Goal: Submit feedback/report problem: Leave review/rating

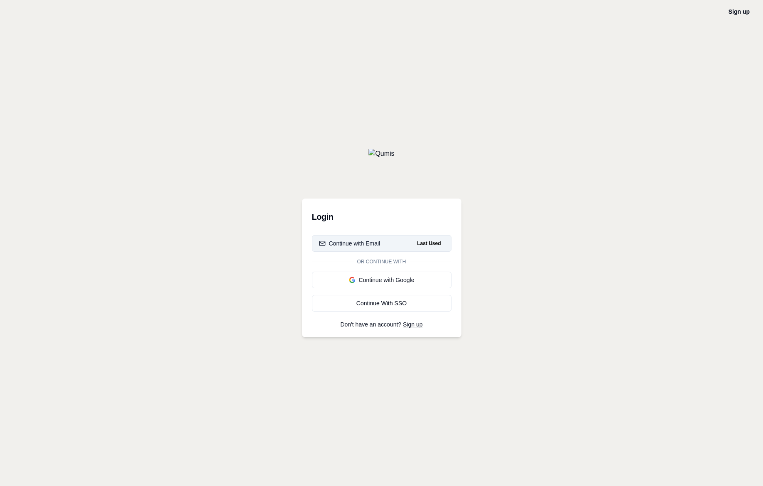
click at [371, 242] on div "Continue with Email" at bounding box center [349, 243] width 61 height 8
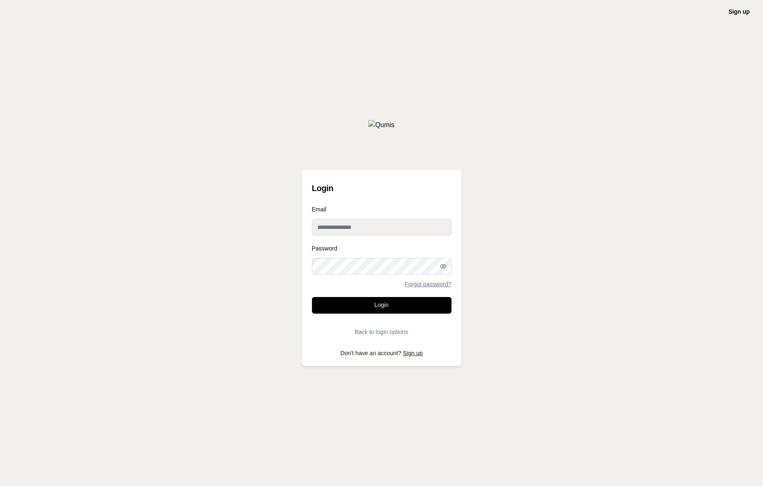
click at [371, 231] on input "Email" at bounding box center [382, 227] width 140 height 17
type input "**********"
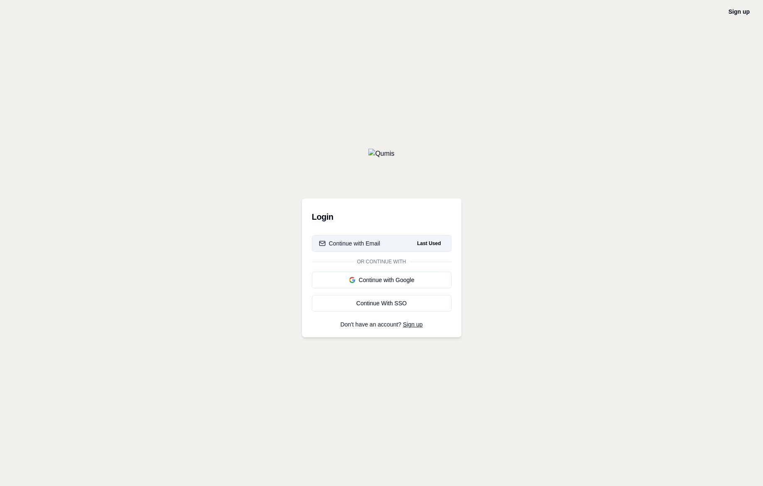
click at [373, 248] on button "Continue with Email Last Used" at bounding box center [382, 243] width 140 height 17
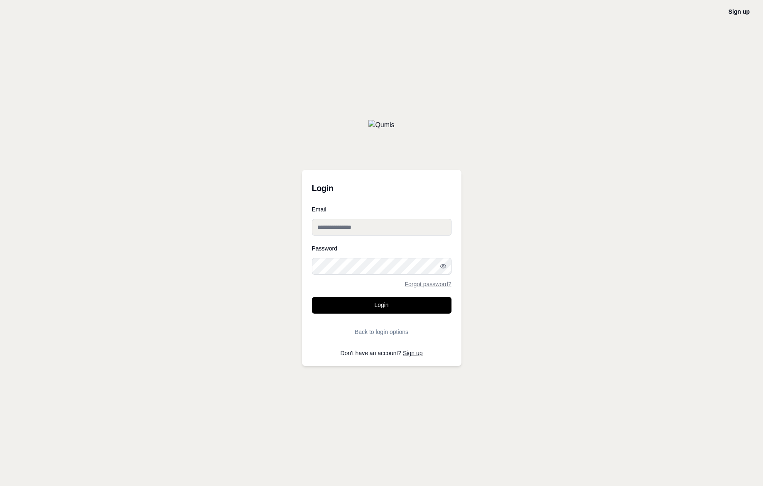
click at [368, 231] on input "Email" at bounding box center [382, 227] width 140 height 17
type input "**********"
click at [380, 309] on button "Login" at bounding box center [382, 305] width 140 height 17
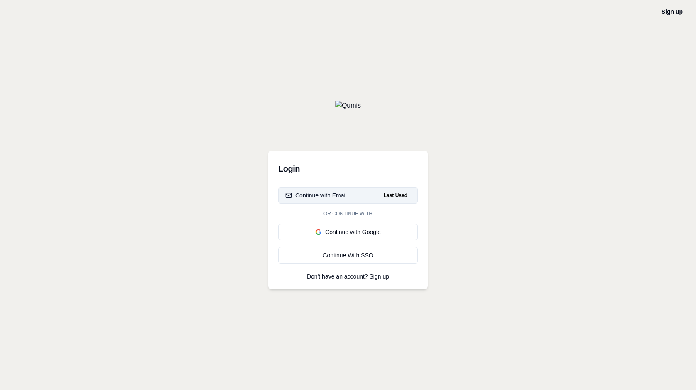
click at [364, 199] on button "Continue with Email Last Used" at bounding box center [348, 195] width 140 height 17
click at [360, 190] on button "Continue with Email Last Used" at bounding box center [348, 195] width 140 height 17
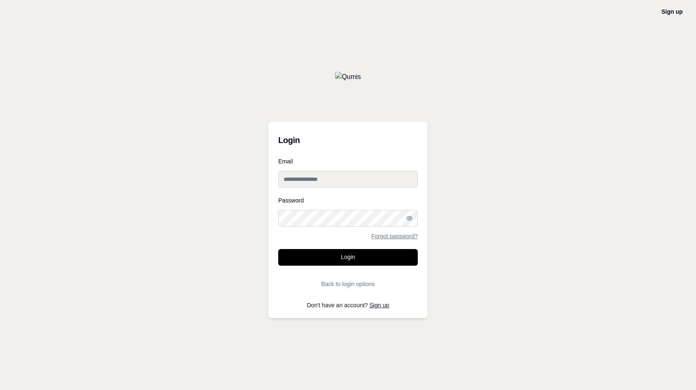
click at [344, 179] on input "Email" at bounding box center [348, 179] width 140 height 17
type input "**********"
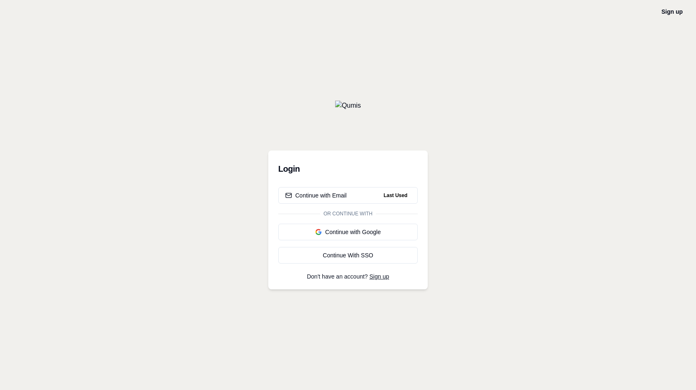
click at [348, 196] on button "Continue with Email Last Used" at bounding box center [348, 195] width 140 height 17
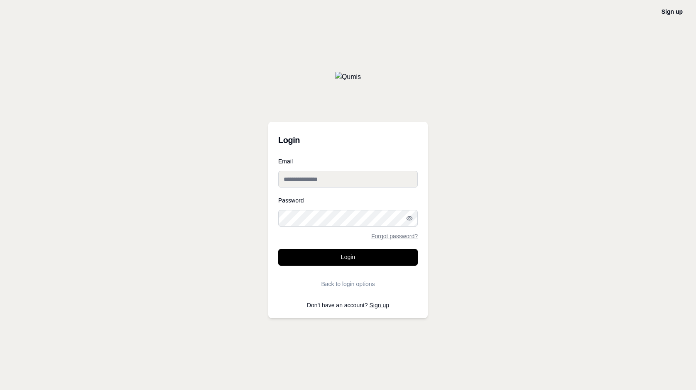
click at [322, 183] on input "Email" at bounding box center [348, 179] width 140 height 17
click at [349, 179] on input "**********" at bounding box center [348, 179] width 140 height 17
type input "**********"
click at [278, 249] on button "Login" at bounding box center [348, 257] width 140 height 17
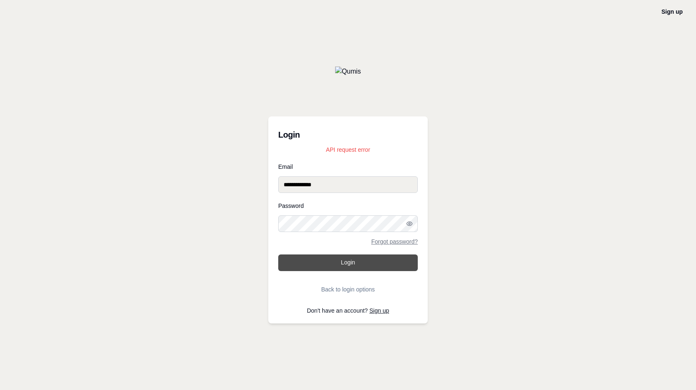
click at [376, 261] on button "Login" at bounding box center [348, 262] width 140 height 17
click at [345, 268] on button "Login" at bounding box center [348, 262] width 140 height 17
click at [278, 254] on button "Login" at bounding box center [348, 262] width 140 height 17
click at [409, 223] on icon "button" at bounding box center [409, 223] width 7 height 7
click at [406, 223] on icon "button" at bounding box center [409, 223] width 7 height 7
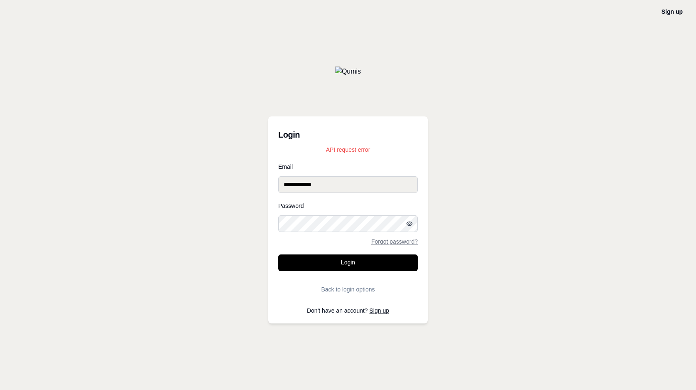
click at [278, 254] on button "Login" at bounding box center [348, 262] width 140 height 17
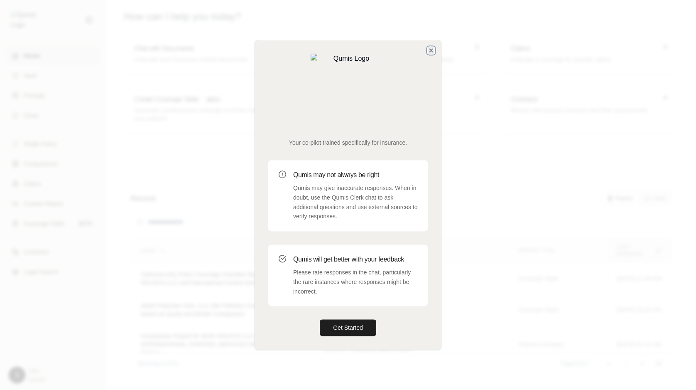
click at [430, 52] on icon "button" at bounding box center [431, 50] width 3 height 3
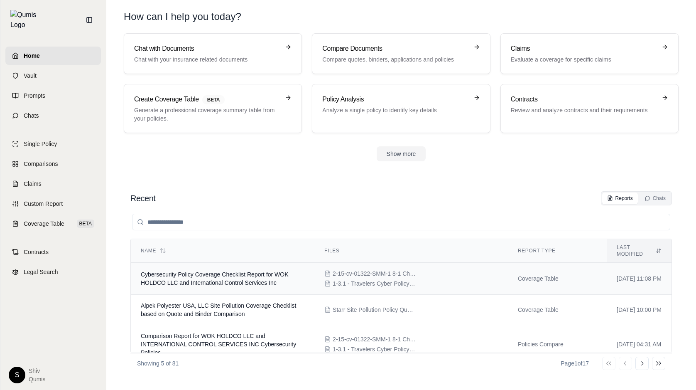
click at [272, 281] on td "Cybersecurity Policy Coverage Checklist Report for WOK HOLDCO LLC and Internati…" at bounding box center [223, 279] width 184 height 32
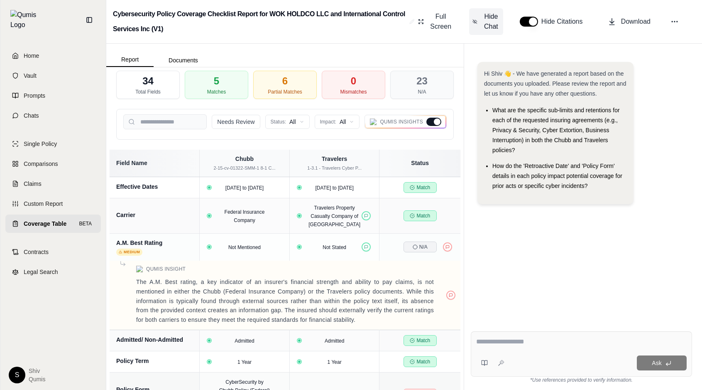
click at [491, 21] on span "Hide Chat" at bounding box center [491, 22] width 17 height 20
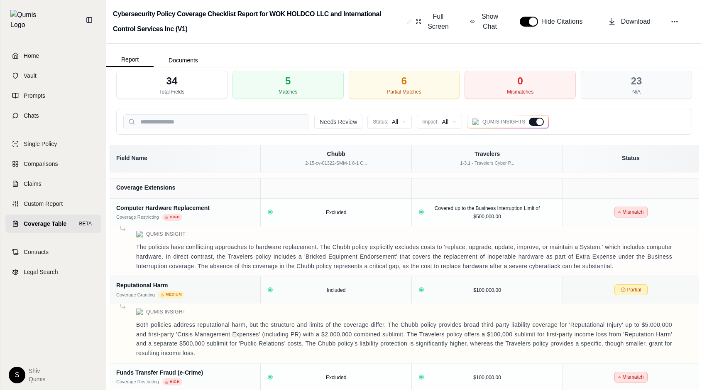
scroll to position [1682, 0]
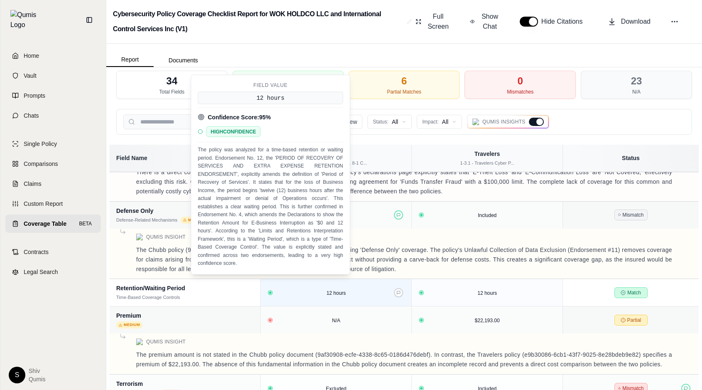
drag, startPoint x: 265, startPoint y: 168, endPoint x: 295, endPoint y: 268, distance: 104.4
click at [295, 268] on div "Field Value 12 hours Confidence Score: 95 % HIGH CONFIDENCE The policy was anal…" at bounding box center [271, 174] width 159 height 199
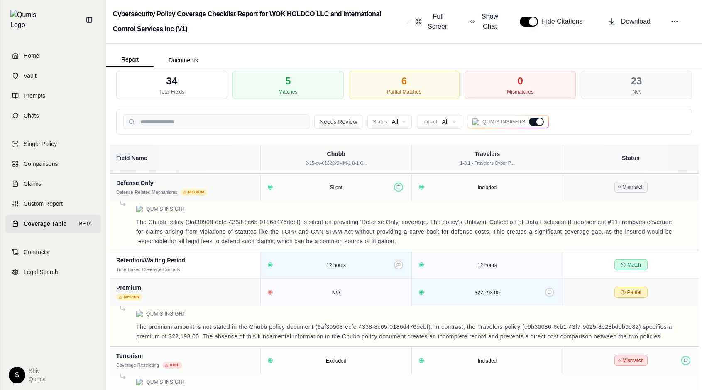
scroll to position [1701, 0]
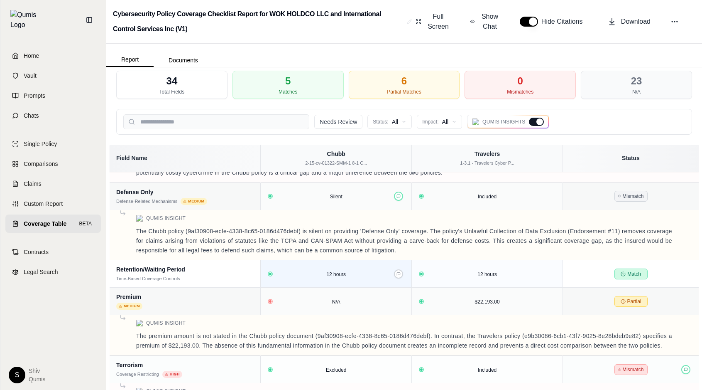
click at [538, 123] on div at bounding box center [540, 121] width 7 height 7
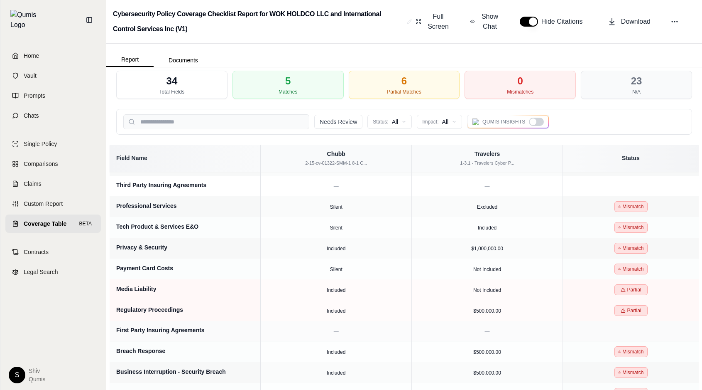
scroll to position [0, 0]
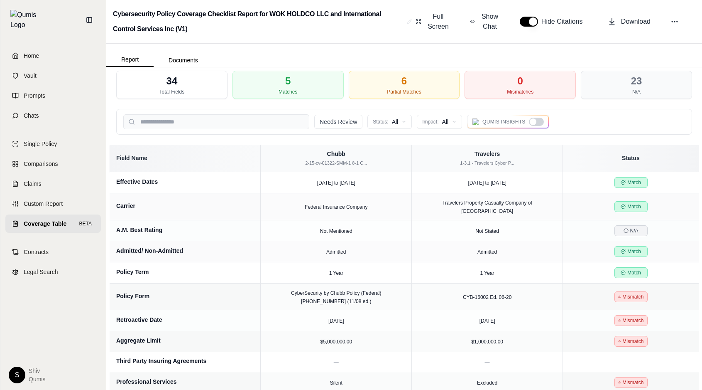
click at [535, 126] on div "Qumis Insights" at bounding box center [508, 122] width 82 height 14
click at [535, 123] on div at bounding box center [533, 121] width 7 height 7
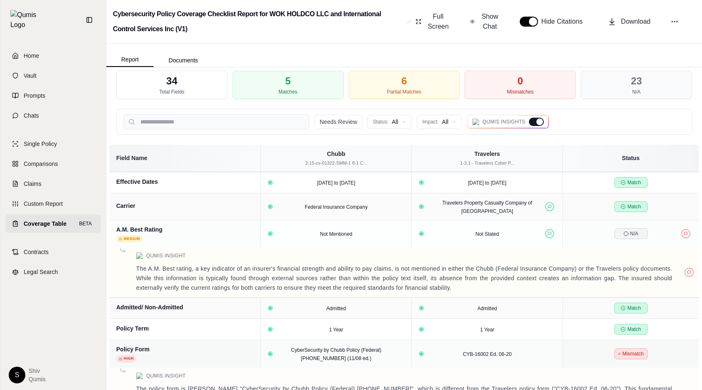
click at [533, 123] on div at bounding box center [536, 122] width 15 height 8
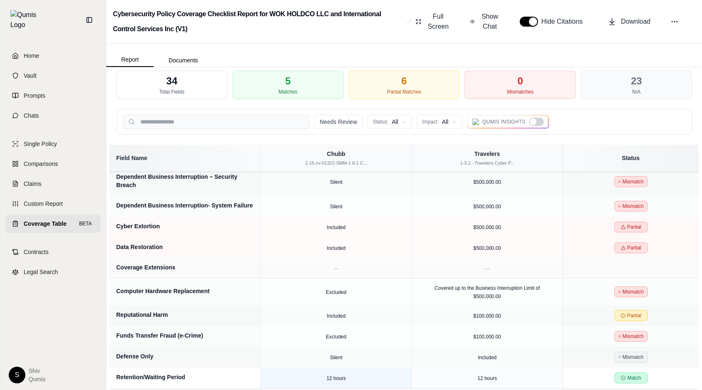
scroll to position [479, 0]
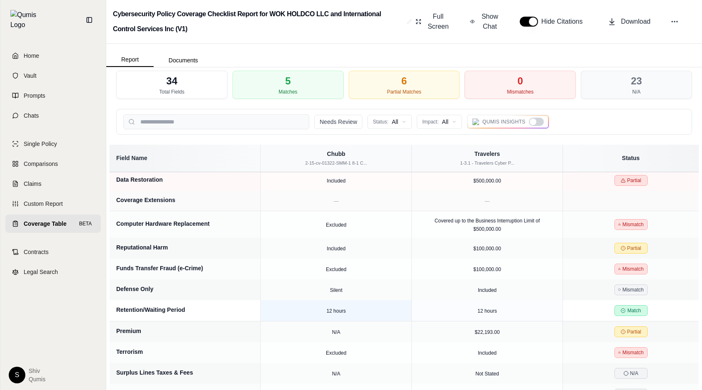
click at [536, 123] on div at bounding box center [536, 122] width 15 height 8
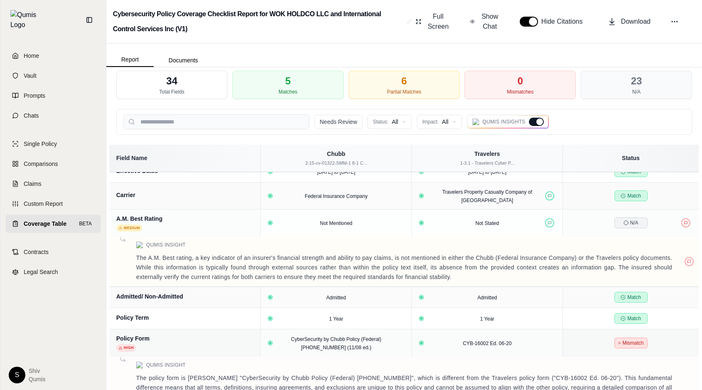
scroll to position [0, 0]
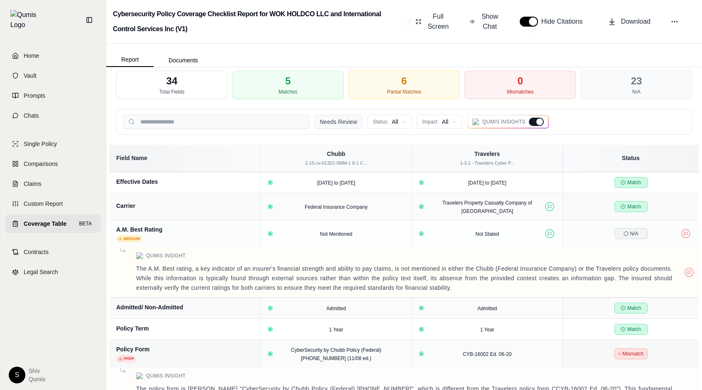
click at [339, 125] on button "Needs Review" at bounding box center [338, 122] width 48 height 14
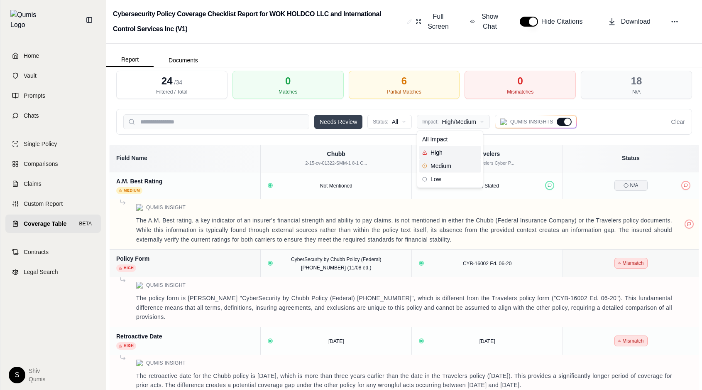
click at [477, 122] on html "Home Vault Prompts Chats Single Policy Comparisons Claims Custom Report Coverag…" at bounding box center [351, 195] width 702 height 390
click at [433, 111] on html "Home Vault Prompts Chats Single Policy Comparisons Claims Custom Report Coverag…" at bounding box center [351, 195] width 702 height 390
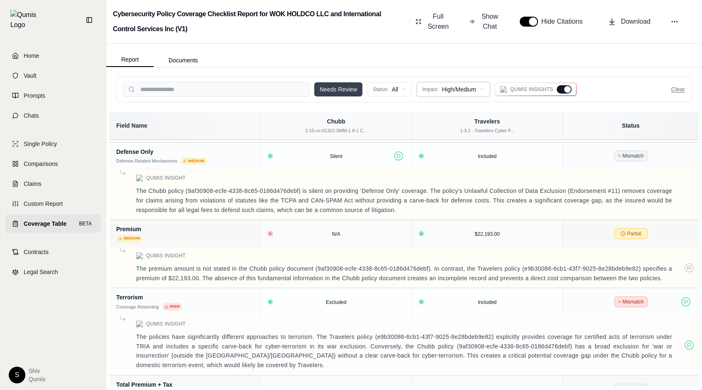
scroll to position [1555, 0]
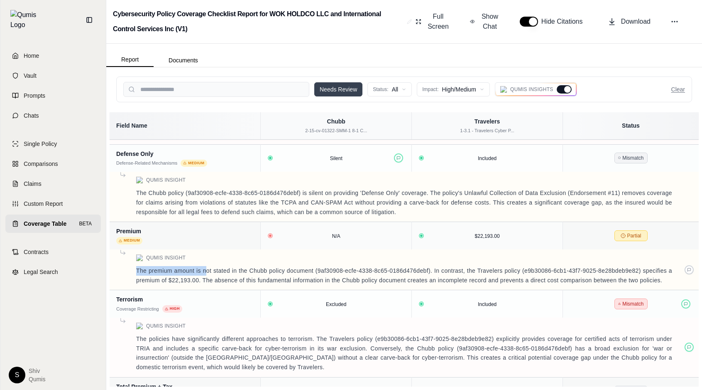
drag, startPoint x: 188, startPoint y: 247, endPoint x: 207, endPoint y: 263, distance: 24.8
click at [207, 263] on td "Qumis Insight The premium amount is not stated in the Chubb policy document (9a…" at bounding box center [404, 269] width 589 height 41
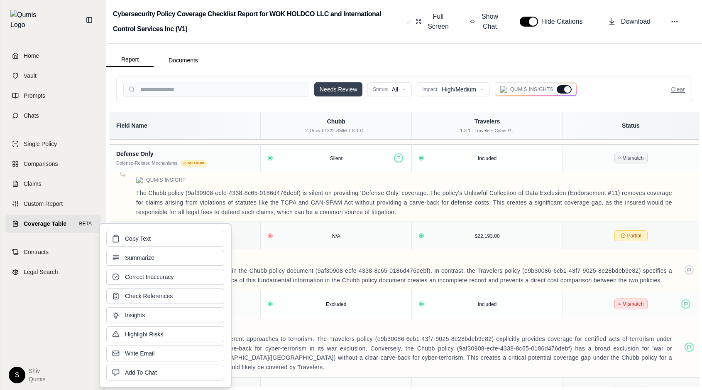
click at [280, 268] on p "The premium amount is not stated in the Chubb policy document (9af30908-ecfe-43…" at bounding box center [404, 275] width 536 height 19
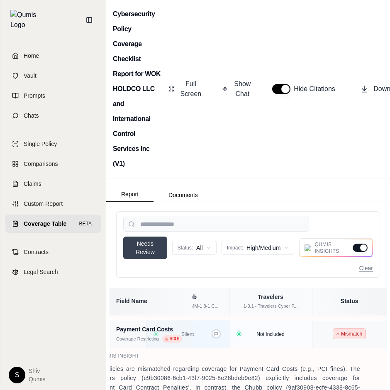
scroll to position [0, 5]
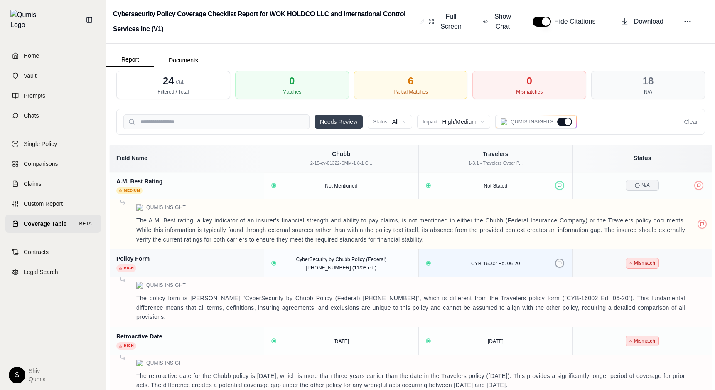
click at [559, 262] on icon at bounding box center [559, 263] width 4 height 4
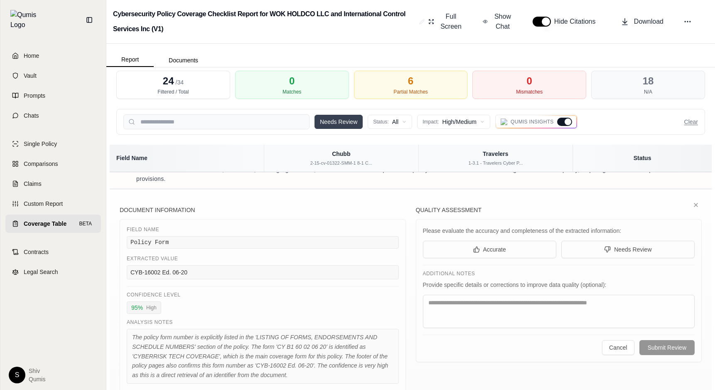
click at [263, 329] on div "The policy form number is explicitly listed in the 'LISTING OF FORMS, ENDORSEME…" at bounding box center [263, 356] width 272 height 55
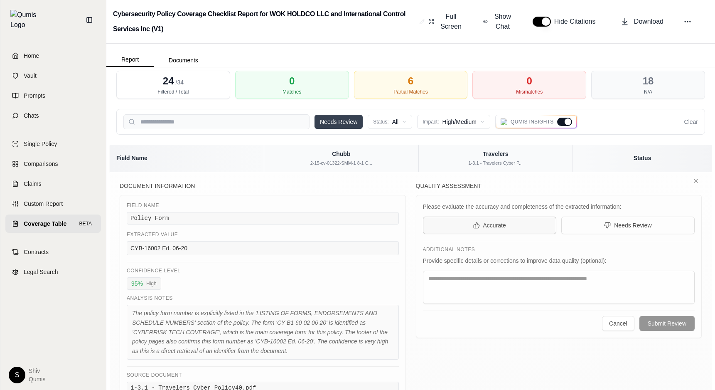
click at [516, 216] on button "Accurate" at bounding box center [489, 224] width 133 height 17
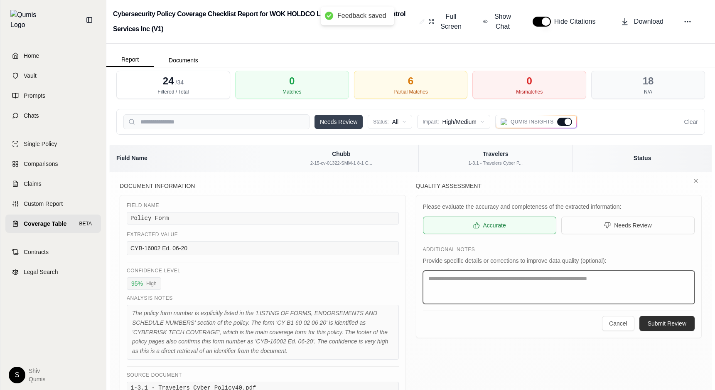
click at [533, 273] on textarea at bounding box center [559, 286] width 272 height 33
type textarea "****"
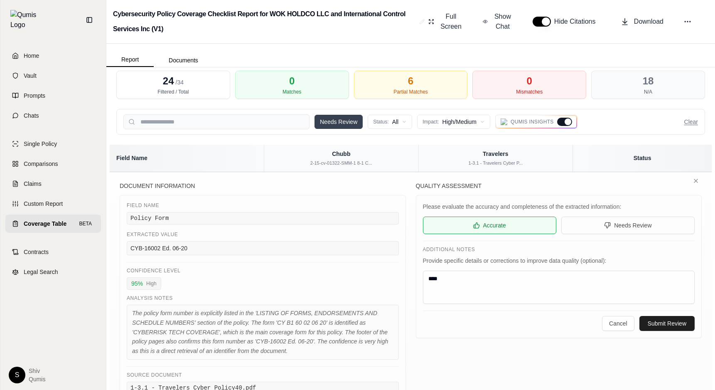
click at [664, 316] on button "Submit Review" at bounding box center [666, 323] width 55 height 15
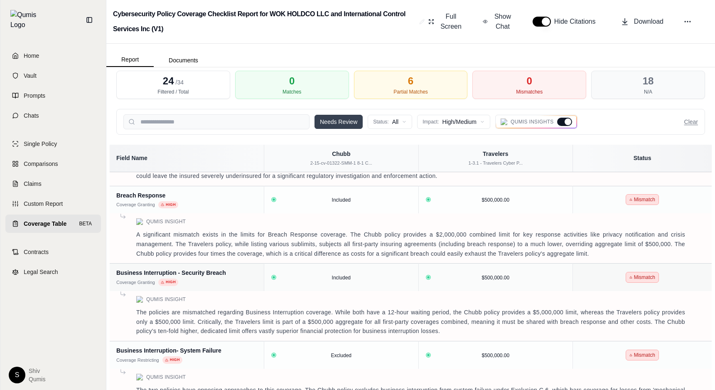
scroll to position [939, 0]
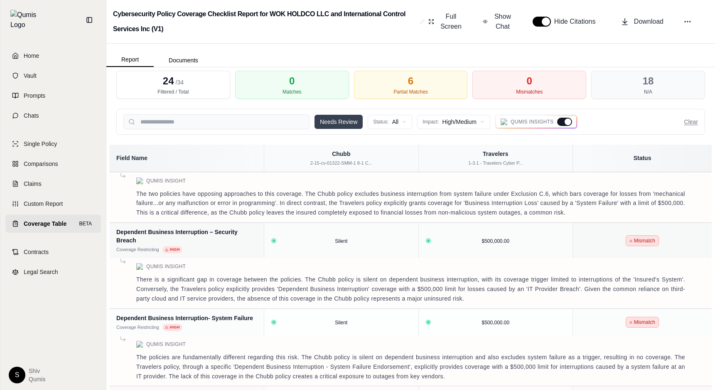
click at [564, 120] on div at bounding box center [564, 122] width 15 height 8
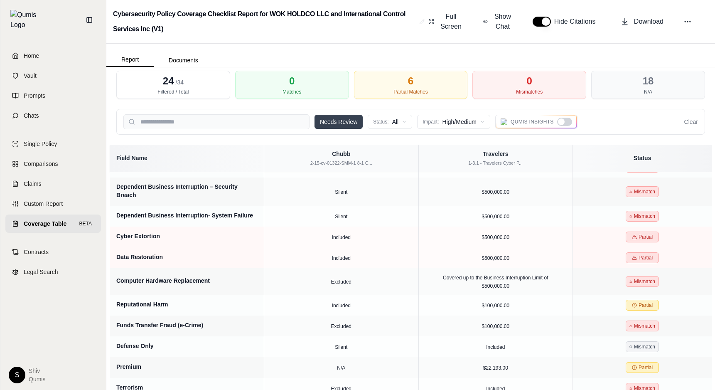
scroll to position [235, 0]
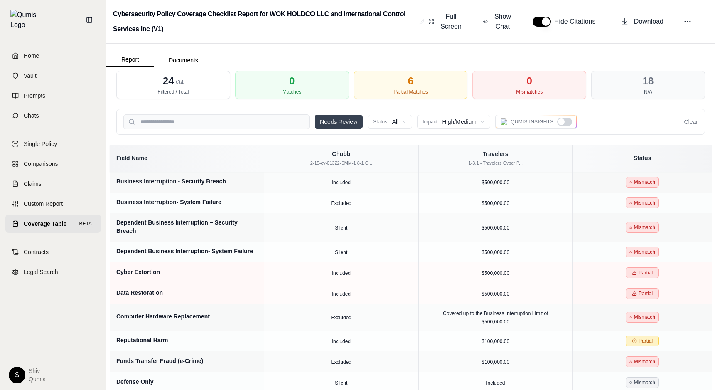
click at [564, 120] on div at bounding box center [561, 121] width 7 height 7
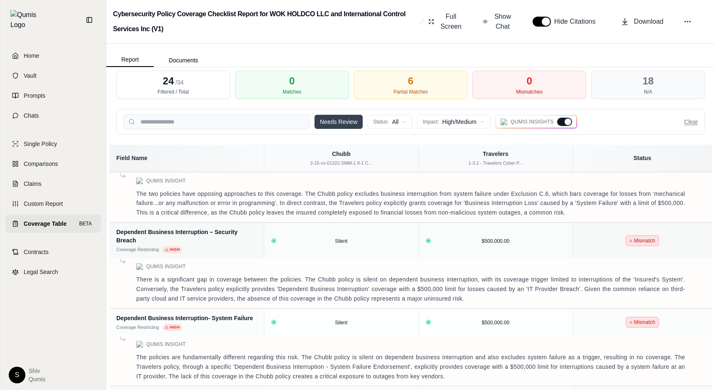
click at [564, 120] on div at bounding box center [564, 122] width 15 height 8
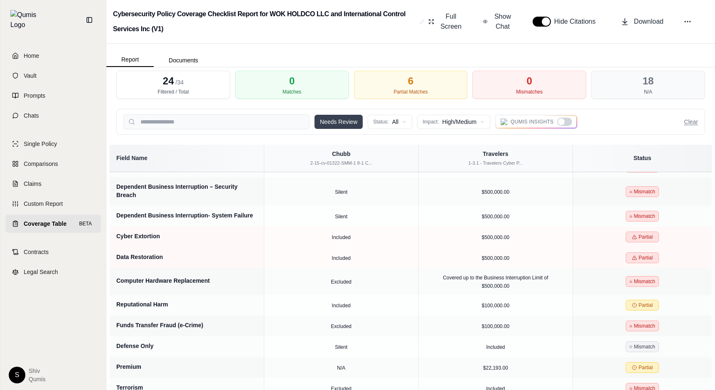
scroll to position [32, 0]
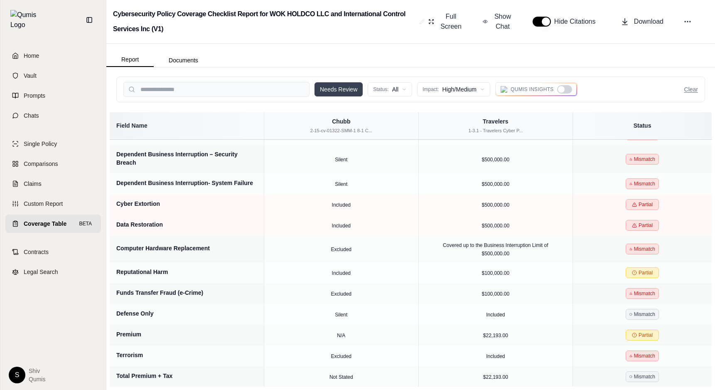
click at [554, 91] on label "Qumis Insights" at bounding box center [536, 89] width 71 height 8
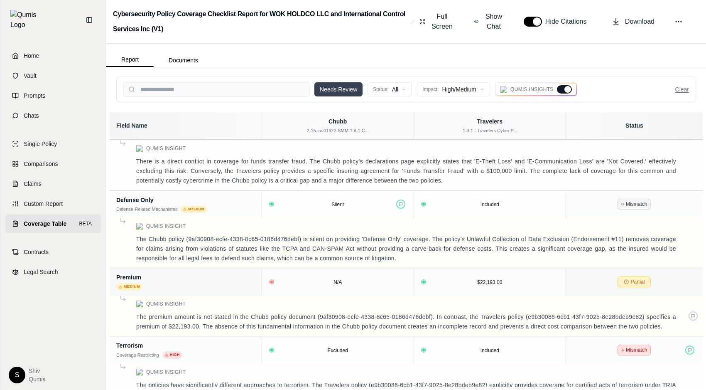
scroll to position [1501, 0]
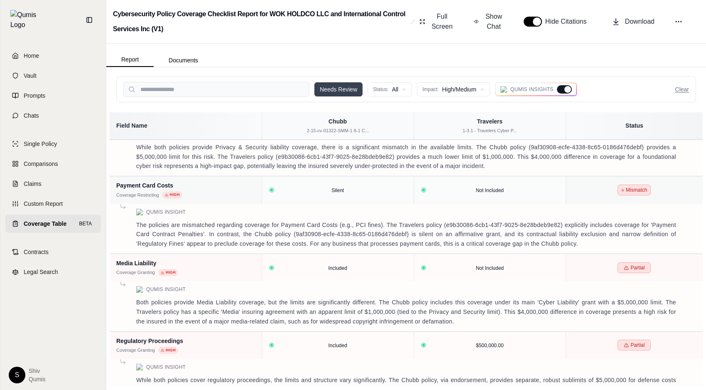
click at [565, 88] on div at bounding box center [568, 89] width 7 height 7
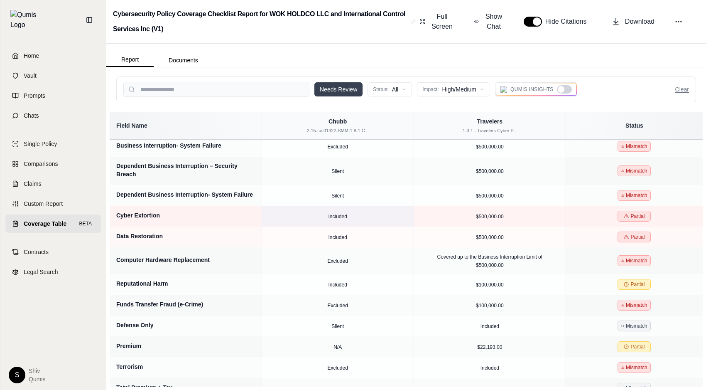
scroll to position [270, 0]
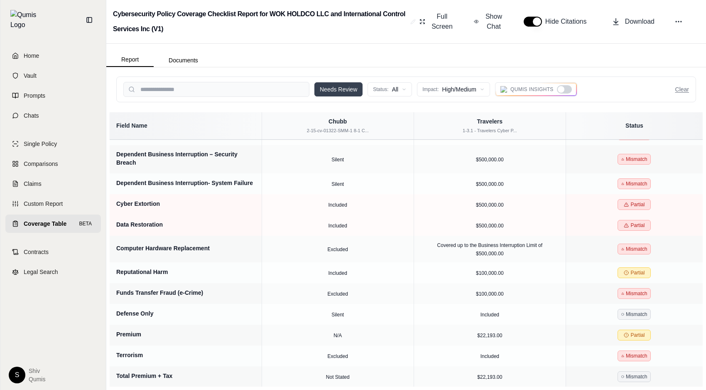
click at [334, 96] on button "Needs Review" at bounding box center [338, 89] width 48 height 14
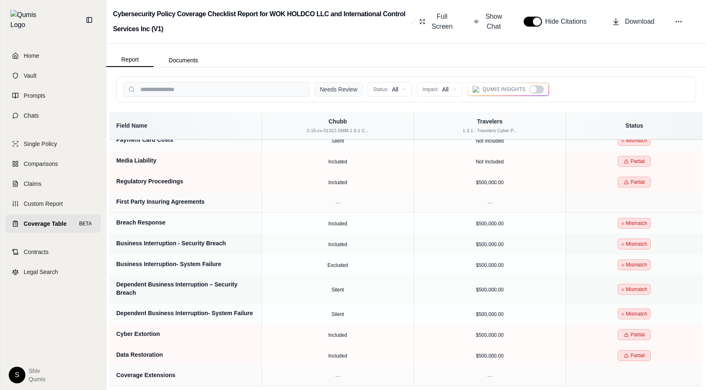
click at [334, 96] on button "Needs Review" at bounding box center [338, 89] width 48 height 14
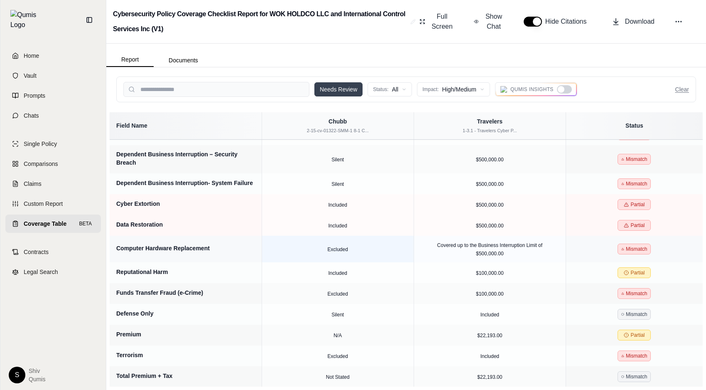
scroll to position [0, 0]
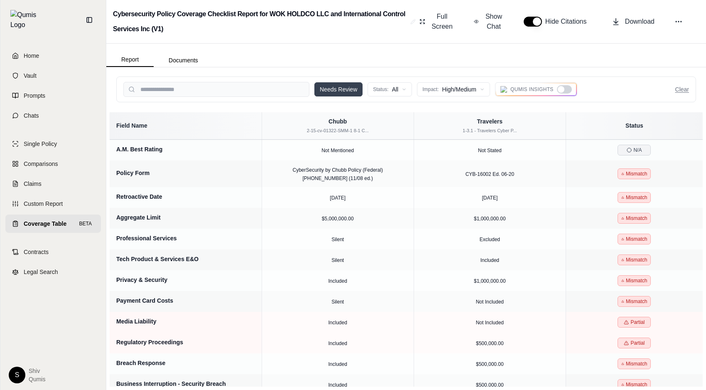
click at [333, 95] on button "Needs Review" at bounding box center [338, 89] width 48 height 14
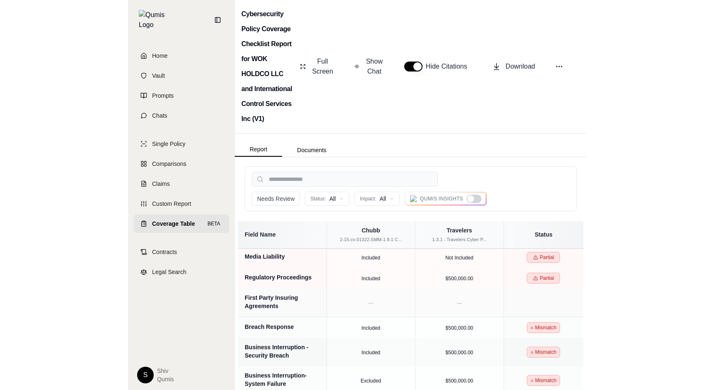
scroll to position [334, 0]
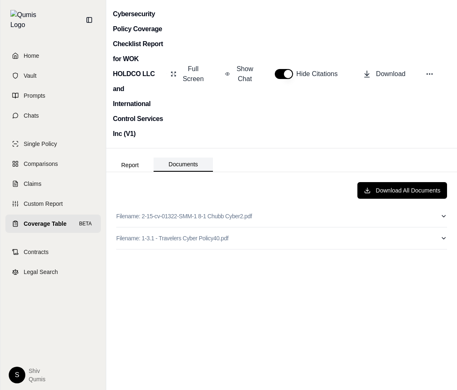
click at [193, 161] on button "Documents" at bounding box center [183, 164] width 59 height 14
click at [131, 171] on button "Report" at bounding box center [129, 164] width 47 height 13
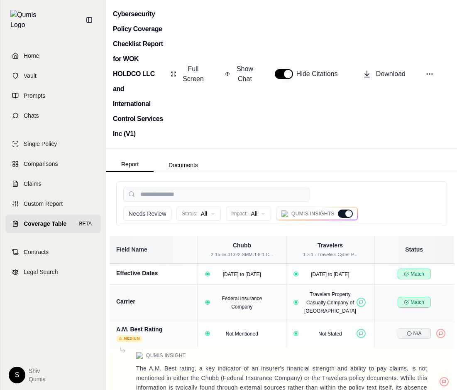
drag, startPoint x: 455, startPoint y: 211, endPoint x: 418, endPoint y: 203, distance: 37.9
click at [418, 203] on div "34 Total Fields 5 Matches 6 Partial Matches 0 Mismatches 23 N/A Needs Review St…" at bounding box center [281, 281] width 351 height 218
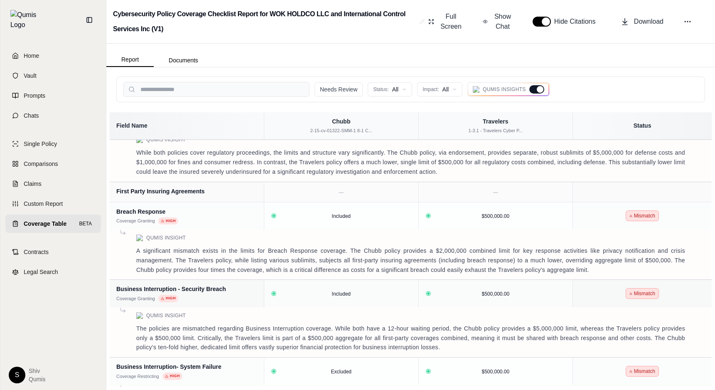
scroll to position [921, 0]
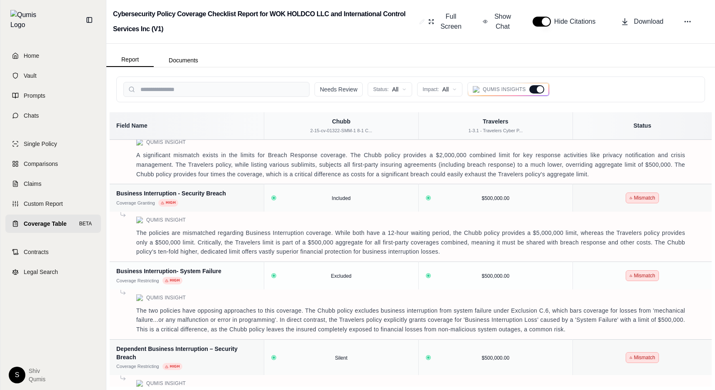
click at [536, 91] on div at bounding box center [536, 89] width 15 height 8
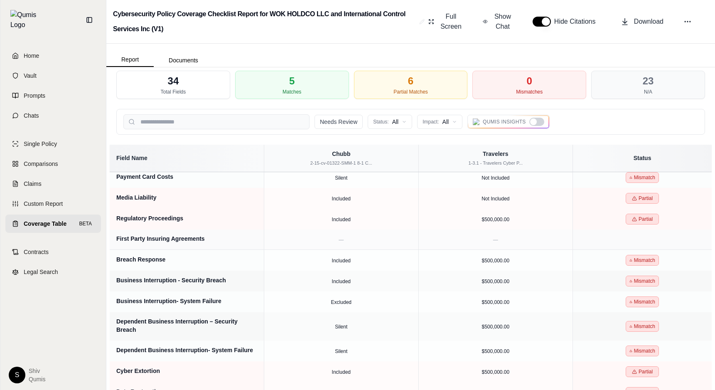
scroll to position [422, 0]
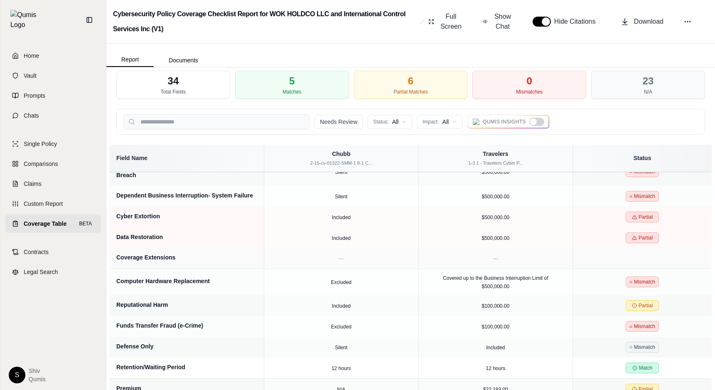
click at [537, 127] on div "Qumis Insights" at bounding box center [508, 122] width 82 height 14
click at [536, 123] on div at bounding box center [536, 122] width 15 height 8
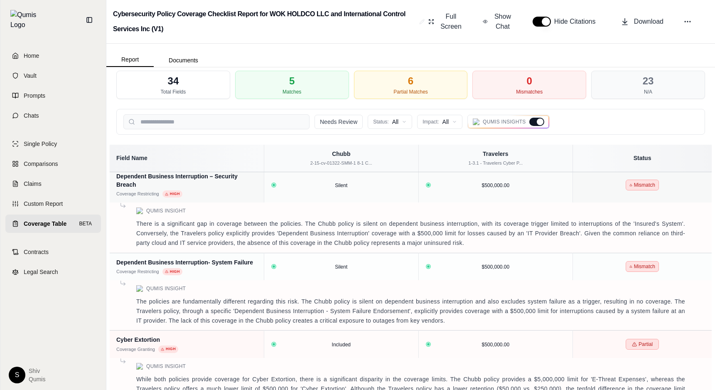
click at [536, 122] on div at bounding box center [536, 122] width 15 height 8
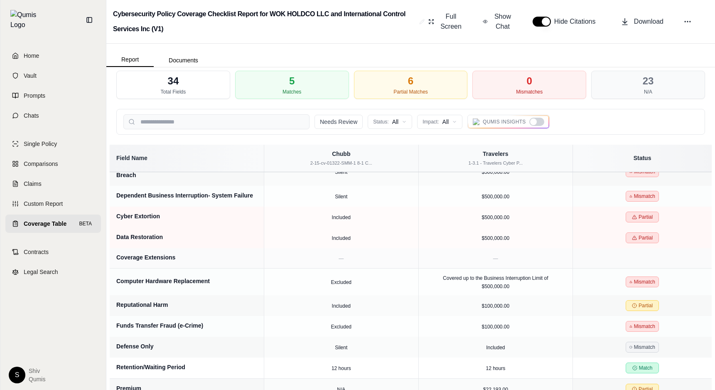
click at [536, 122] on div at bounding box center [533, 121] width 7 height 7
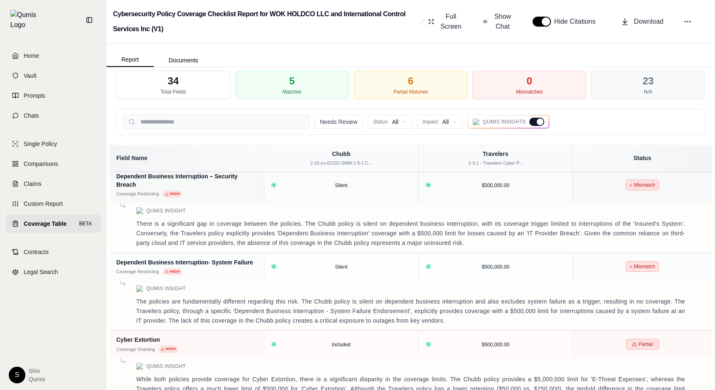
click at [536, 122] on div at bounding box center [536, 122] width 15 height 8
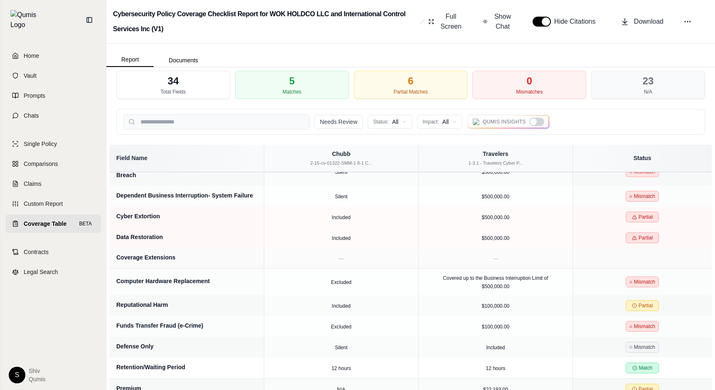
click at [536, 122] on div at bounding box center [533, 121] width 7 height 7
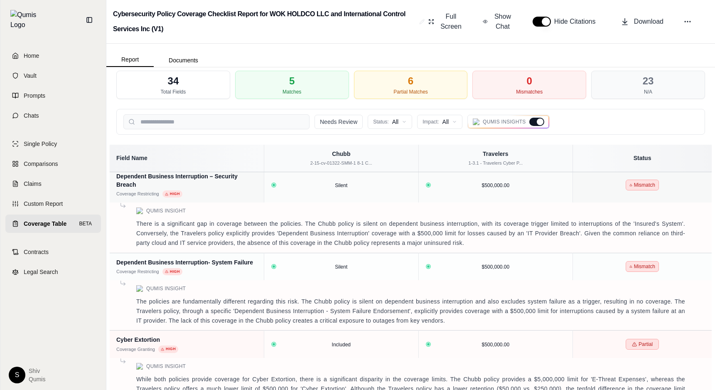
click at [536, 122] on div at bounding box center [536, 122] width 15 height 8
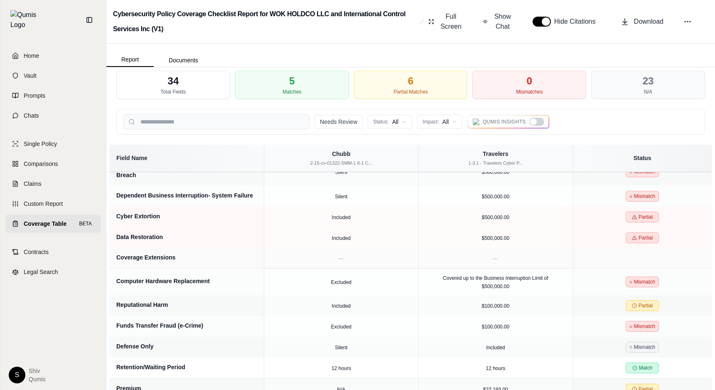
click at [533, 122] on div at bounding box center [533, 121] width 7 height 7
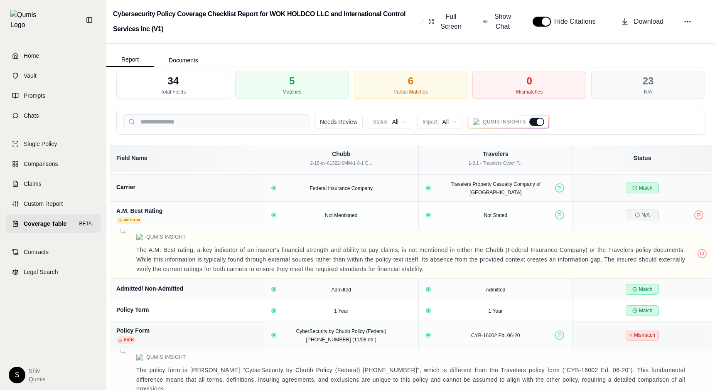
scroll to position [0, 0]
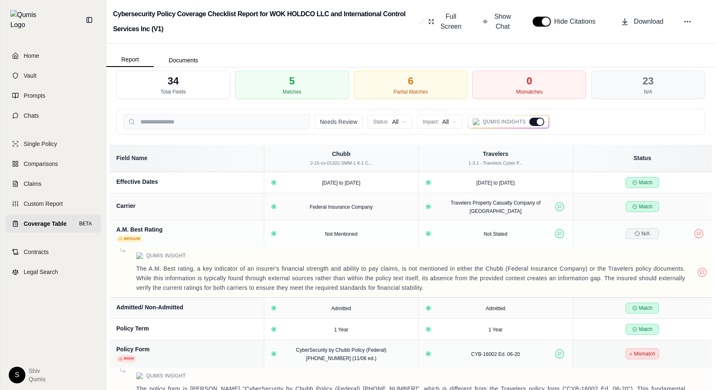
click at [540, 118] on div at bounding box center [536, 122] width 15 height 8
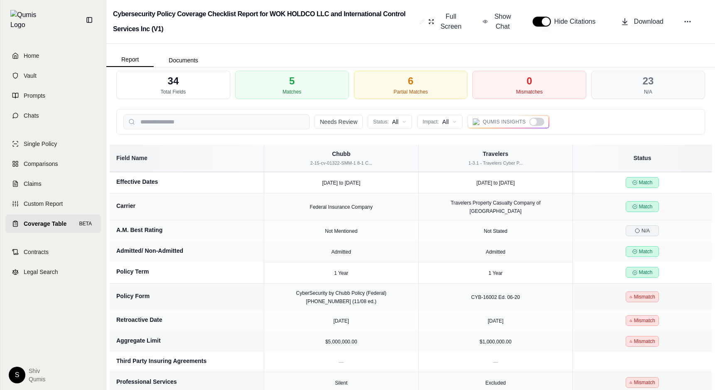
click at [540, 117] on div "Qumis Insights" at bounding box center [508, 122] width 82 height 14
click at [538, 120] on div at bounding box center [536, 122] width 15 height 8
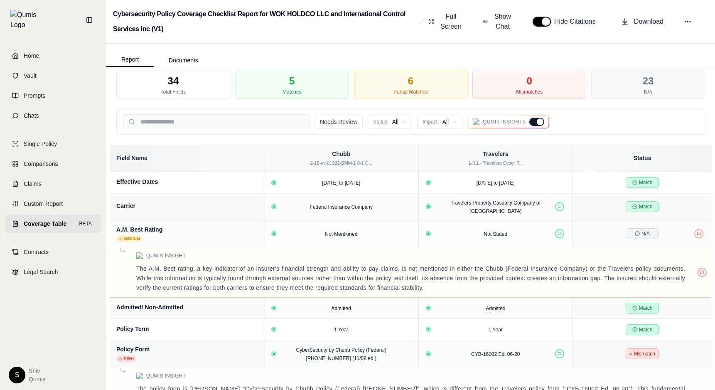
click at [538, 120] on div at bounding box center [540, 121] width 7 height 7
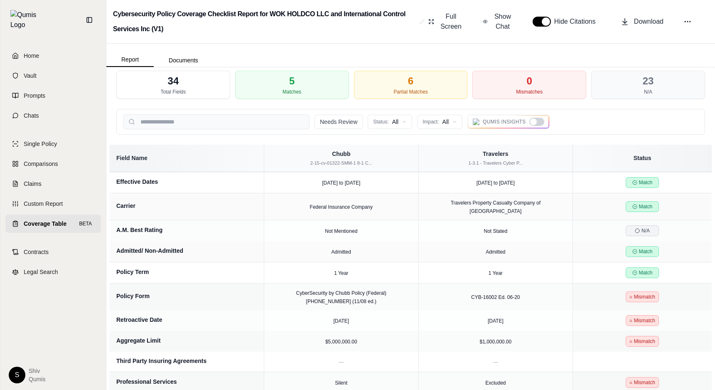
click at [538, 120] on div at bounding box center [536, 122] width 15 height 8
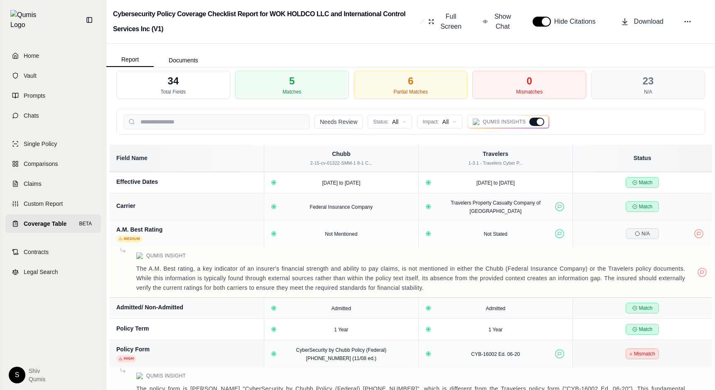
click at [538, 120] on div at bounding box center [540, 121] width 7 height 7
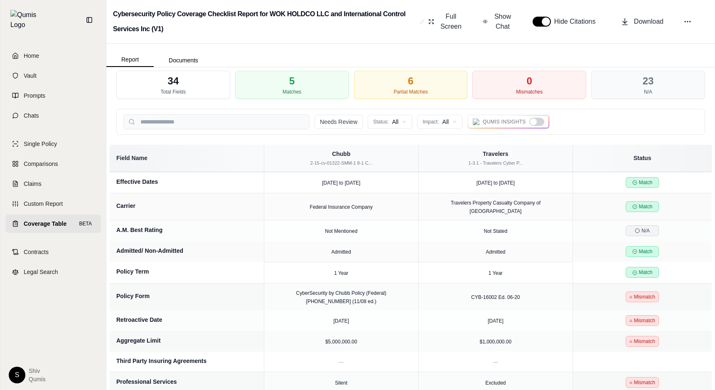
click at [538, 120] on div at bounding box center [536, 122] width 15 height 8
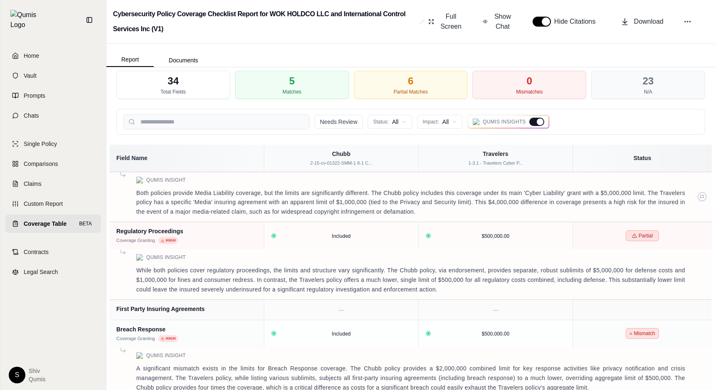
scroll to position [839, 0]
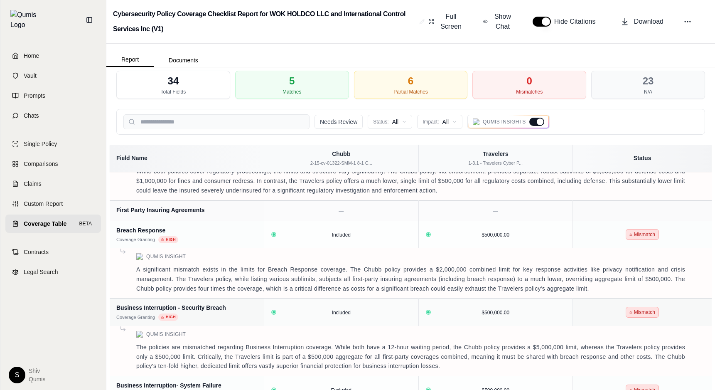
click at [540, 120] on div at bounding box center [540, 121] width 7 height 7
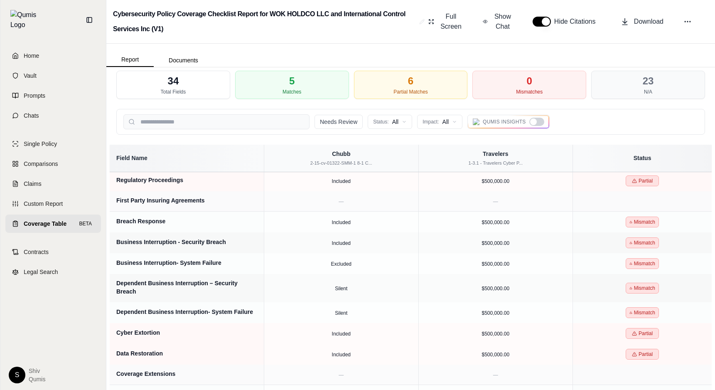
click at [540, 120] on div at bounding box center [536, 122] width 15 height 8
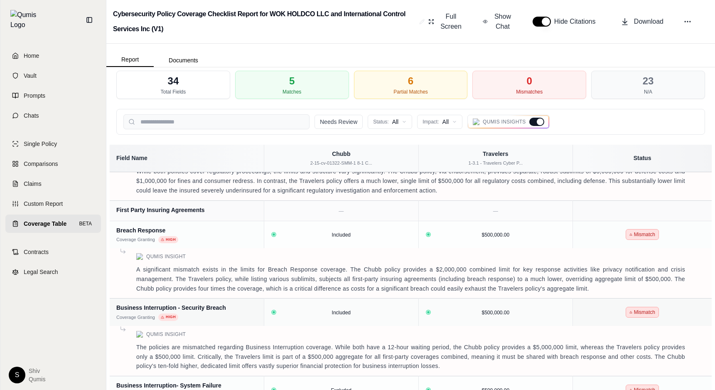
click at [540, 120] on div at bounding box center [540, 121] width 7 height 7
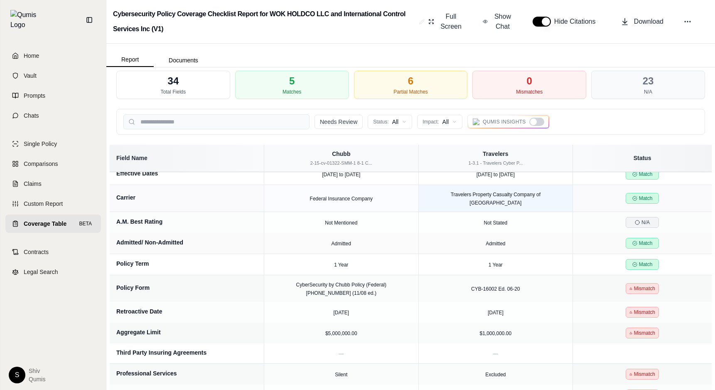
scroll to position [0, 0]
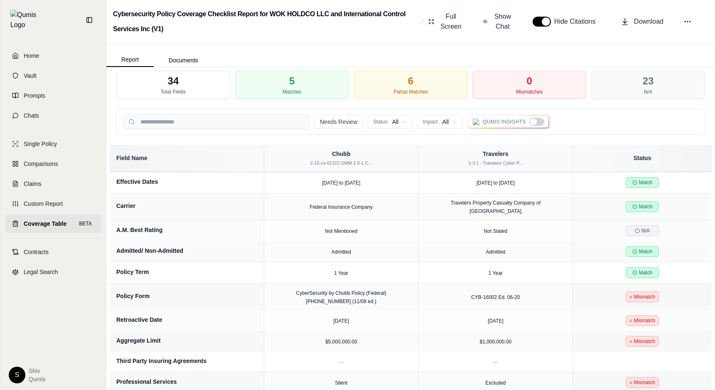
click at [533, 122] on div at bounding box center [533, 121] width 7 height 7
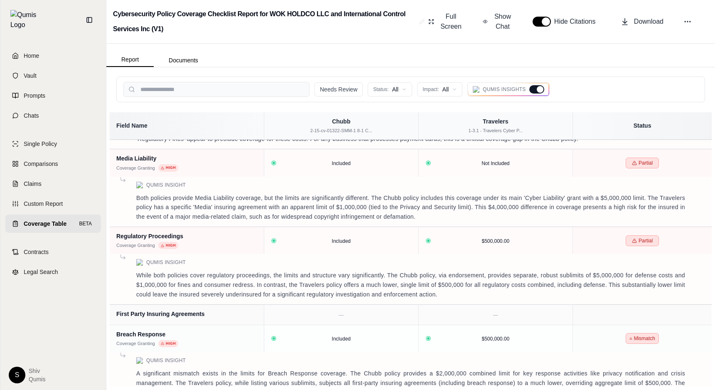
scroll to position [701, 0]
click at [543, 90] on div at bounding box center [540, 89] width 7 height 7
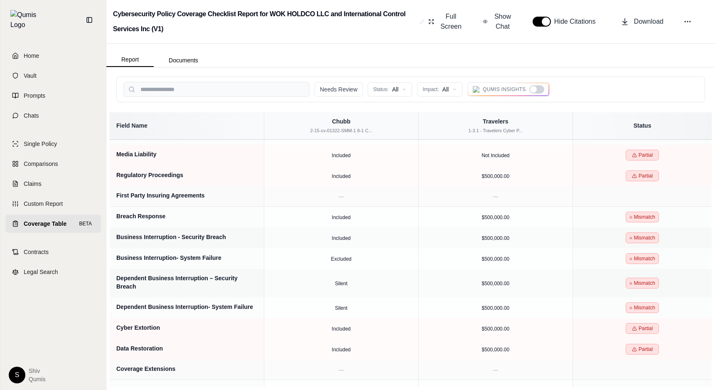
click at [543, 89] on div at bounding box center [536, 89] width 15 height 8
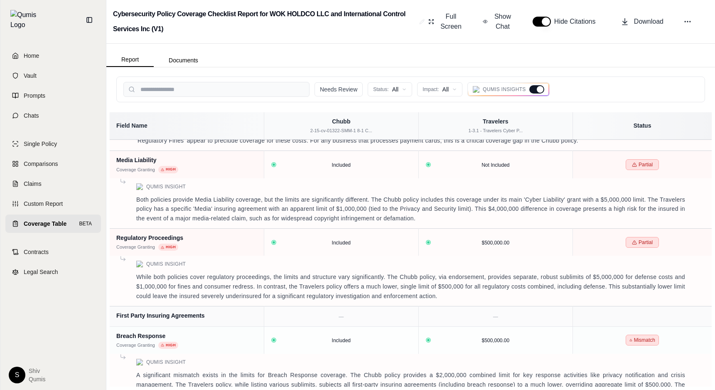
click at [543, 89] on div at bounding box center [540, 89] width 7 height 7
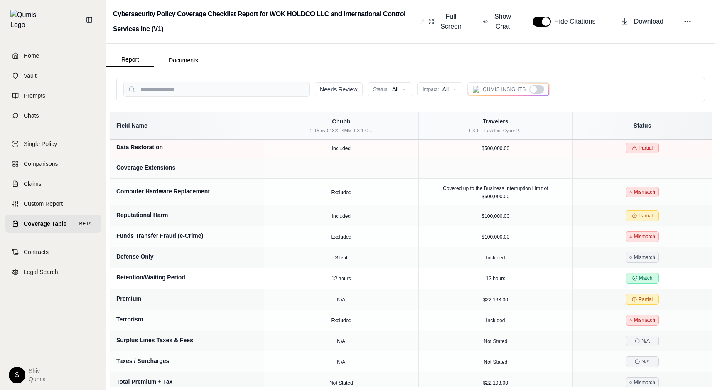
scroll to position [0, 0]
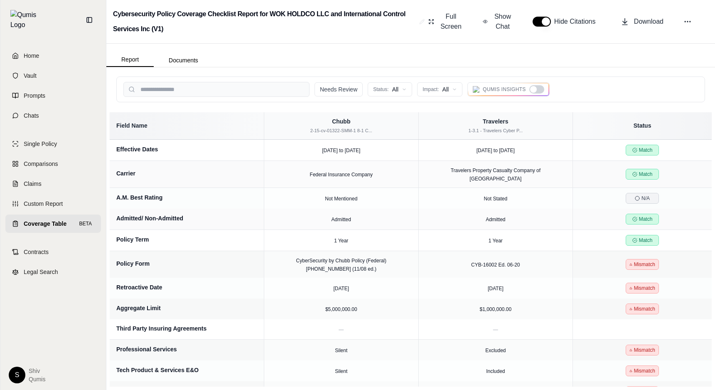
click at [534, 88] on div at bounding box center [533, 89] width 7 height 7
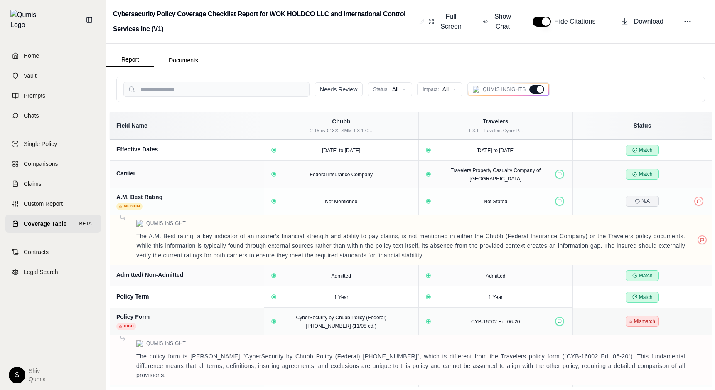
click at [534, 88] on div at bounding box center [536, 89] width 15 height 8
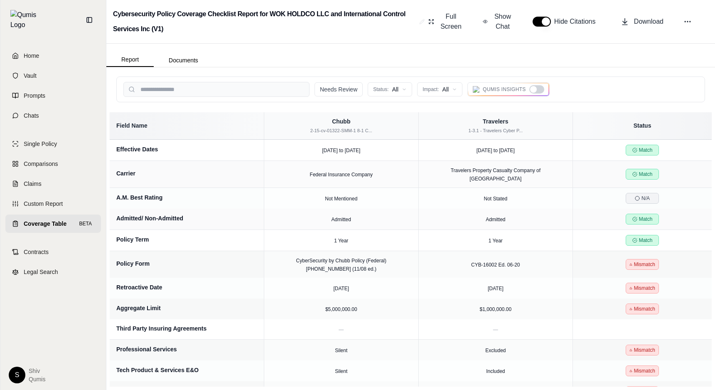
click at [534, 88] on div at bounding box center [533, 89] width 7 height 7
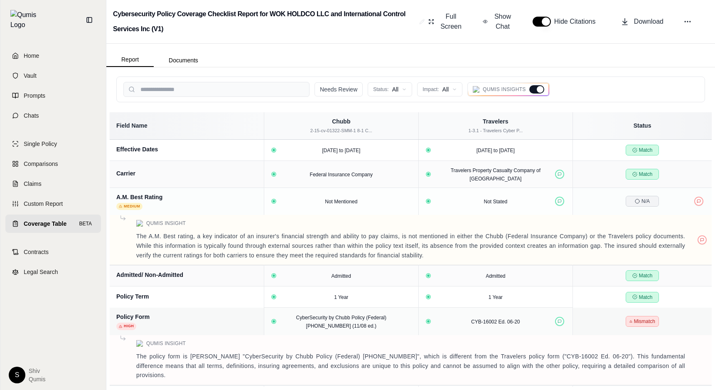
click at [534, 88] on div at bounding box center [536, 89] width 15 height 8
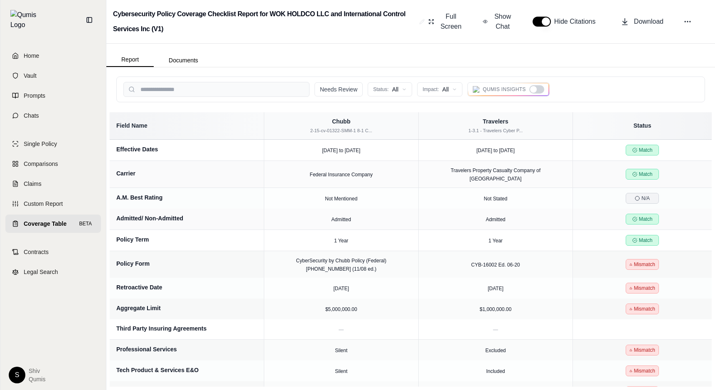
click at [538, 88] on div at bounding box center [536, 89] width 15 height 8
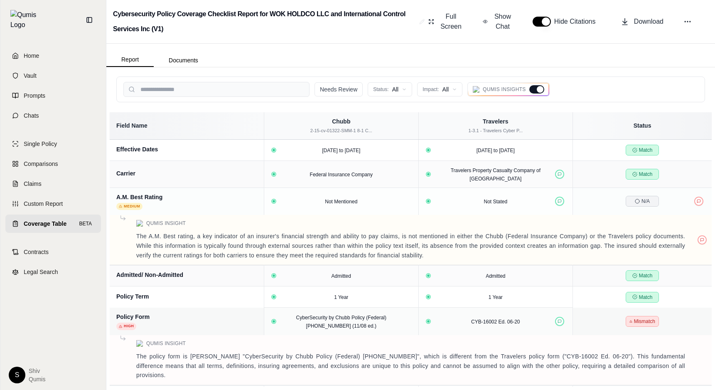
click at [538, 88] on div at bounding box center [540, 89] width 7 height 7
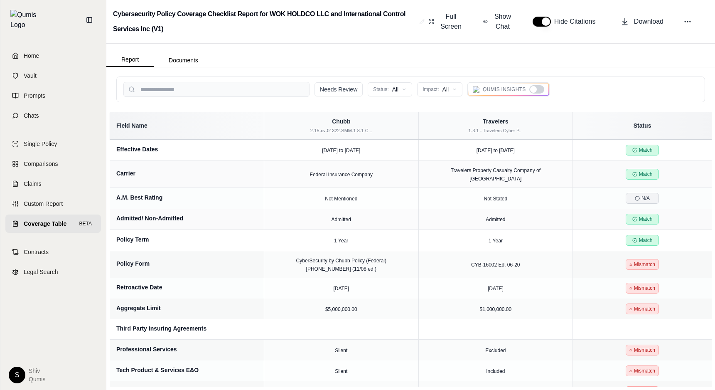
click at [538, 88] on div at bounding box center [536, 89] width 15 height 8
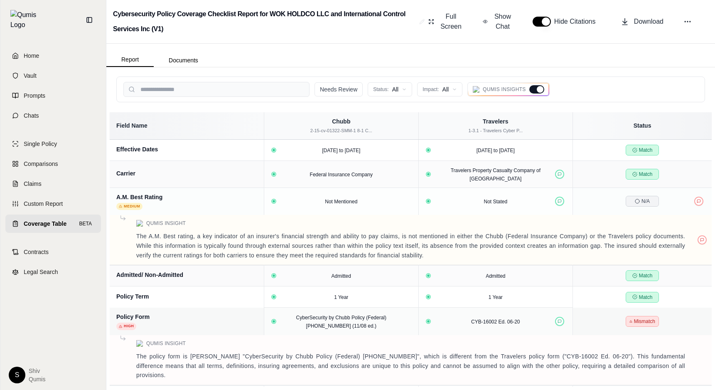
click at [538, 88] on div at bounding box center [540, 89] width 7 height 7
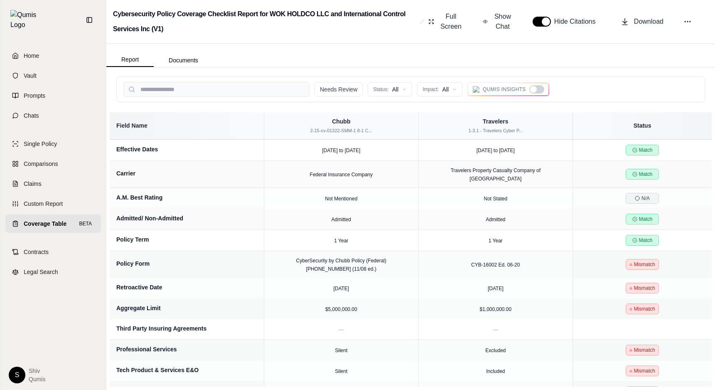
click at [538, 88] on div at bounding box center [536, 89] width 15 height 8
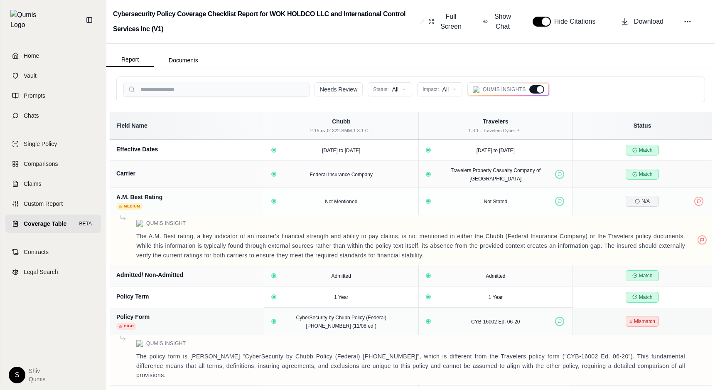
click at [538, 88] on div at bounding box center [540, 89] width 7 height 7
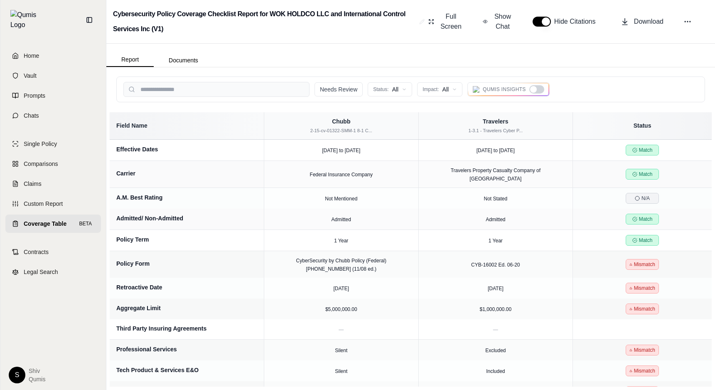
click at [538, 88] on div at bounding box center [536, 89] width 15 height 8
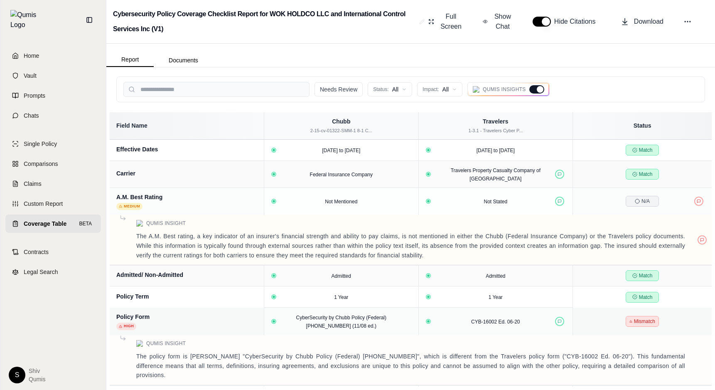
click at [538, 88] on div at bounding box center [540, 89] width 7 height 7
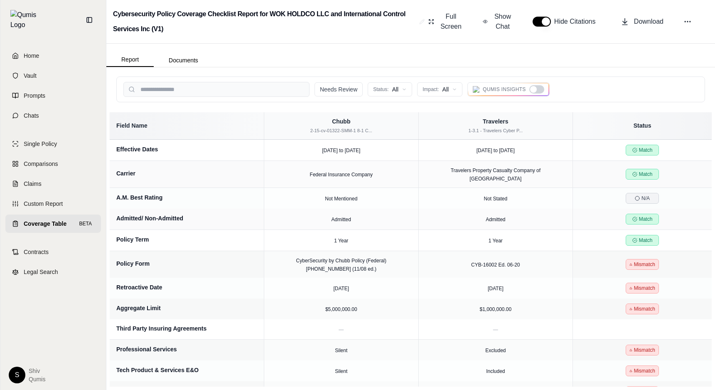
click at [538, 88] on div at bounding box center [536, 89] width 15 height 8
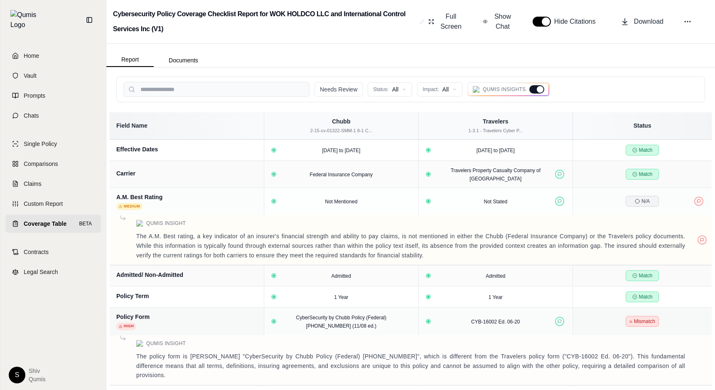
click at [536, 92] on div at bounding box center [536, 89] width 15 height 8
